Goal: Use online tool/utility: Utilize a website feature to perform a specific function

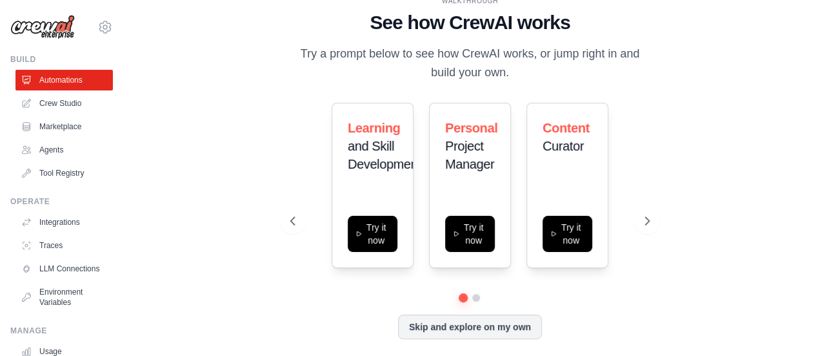
click at [55, 113] on link "Crew Studio" at bounding box center [63, 103] width 97 height 21
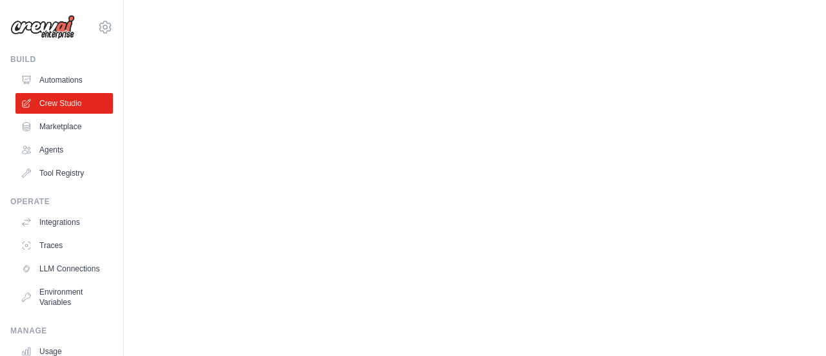
click at [236, 303] on body "[EMAIL_ADDRESS][DOMAIN_NAME] Settings Build Automations Crew Studio" at bounding box center [413, 178] width 826 height 356
click at [235, 303] on body "[EMAIL_ADDRESS][DOMAIN_NAME] Settings Build Automations Crew Studio" at bounding box center [413, 178] width 826 height 356
drag, startPoint x: 235, startPoint y: 303, endPoint x: 180, endPoint y: 260, distance: 69.4
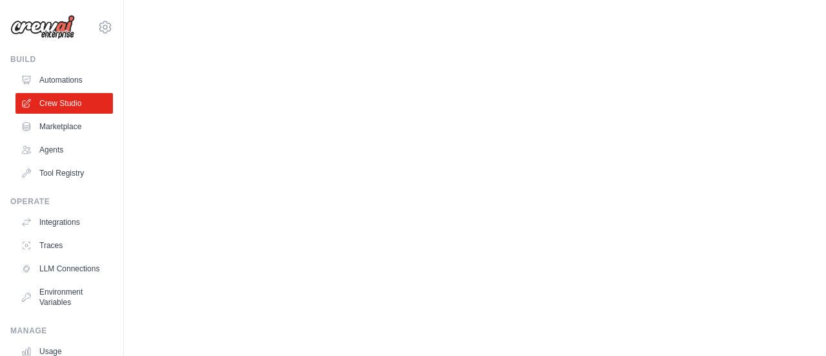
click at [180, 260] on body "[EMAIL_ADDRESS][DOMAIN_NAME] Settings Build Automations Crew Studio" at bounding box center [413, 178] width 826 height 356
click at [232, 194] on body "[EMAIL_ADDRESS][DOMAIN_NAME] Settings Build Automations Crew Studio" at bounding box center [413, 178] width 826 height 356
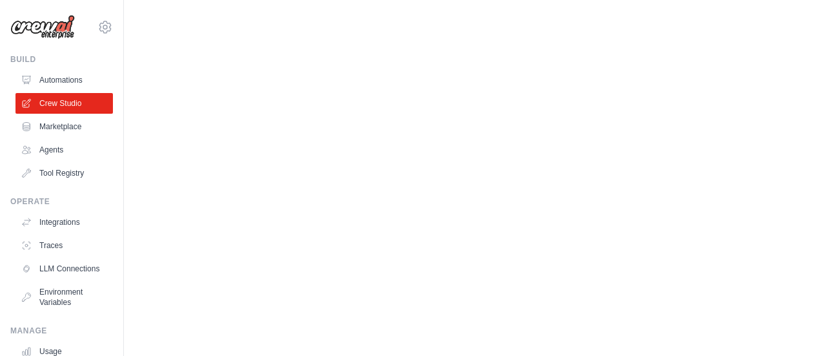
click at [232, 194] on body "[EMAIL_ADDRESS][DOMAIN_NAME] Settings Build Automations Crew Studio" at bounding box center [413, 178] width 826 height 356
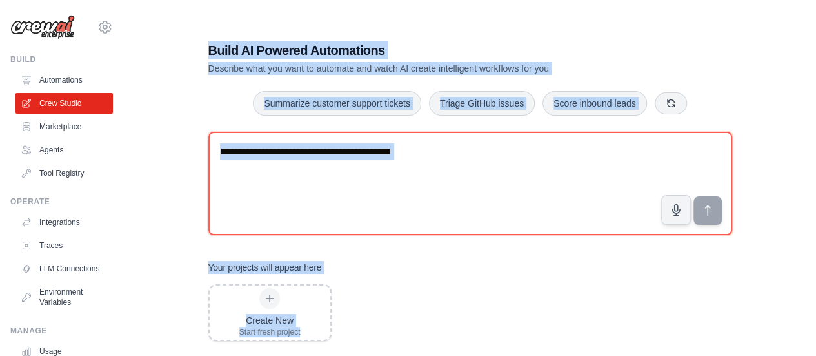
click at [232, 192] on textarea at bounding box center [470, 183] width 524 height 103
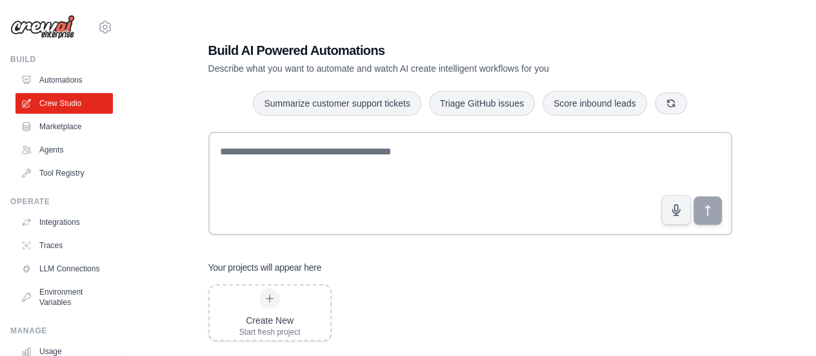
click at [181, 125] on div "Build AI Powered Automations Describe what you want to automate and watch AI cr…" at bounding box center [470, 191] width 651 height 356
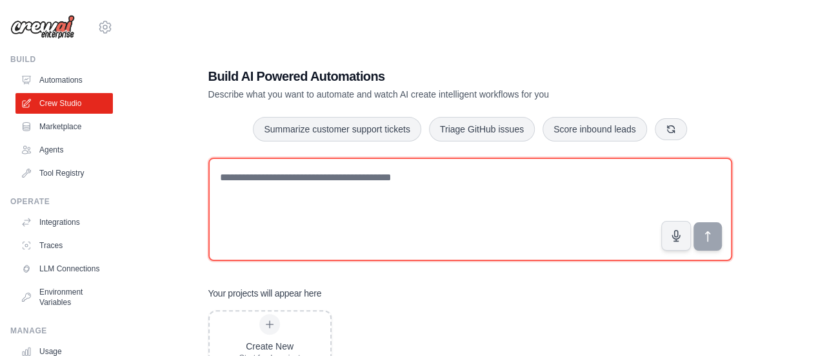
click at [366, 157] on textarea at bounding box center [470, 208] width 524 height 103
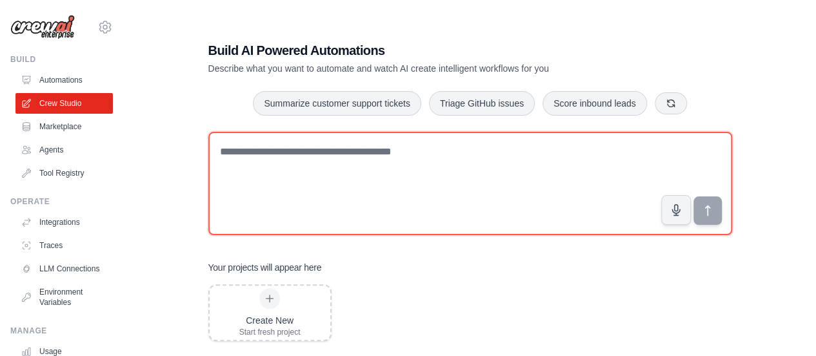
click at [306, 132] on textarea at bounding box center [470, 183] width 524 height 103
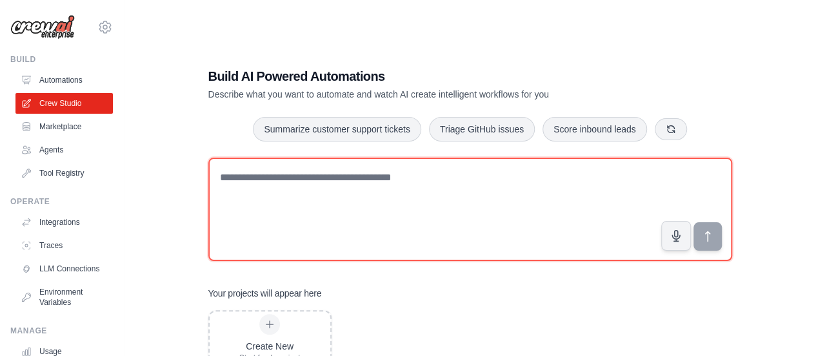
click at [391, 157] on textarea at bounding box center [470, 208] width 524 height 103
